Goal: Find specific page/section: Find specific page/section

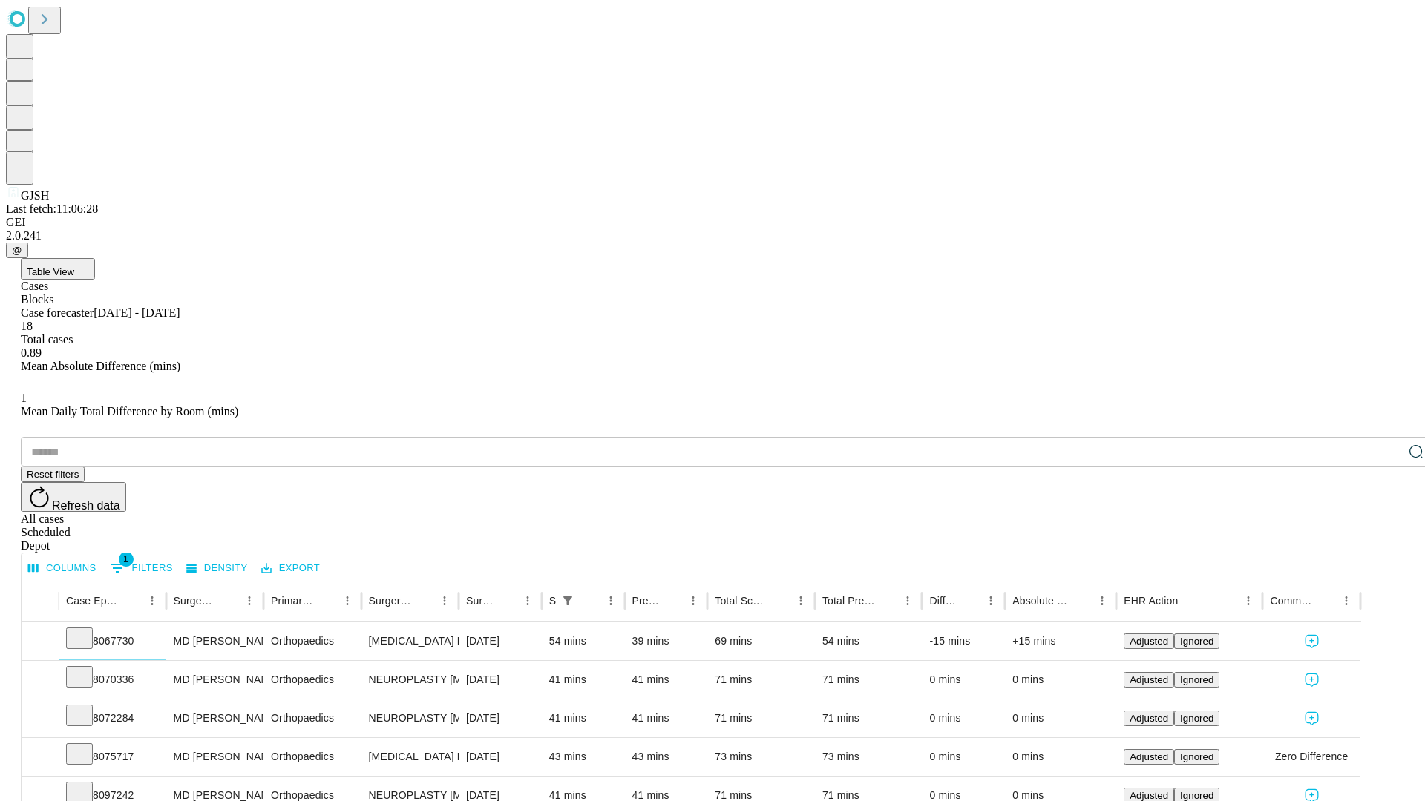
click at [87, 630] on icon at bounding box center [79, 637] width 15 height 15
